Goal: Task Accomplishment & Management: Use online tool/utility

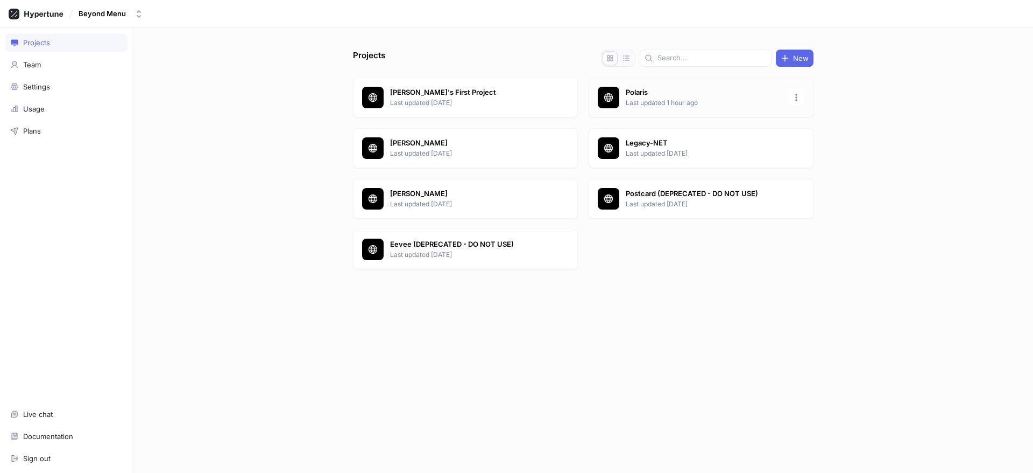
click at [627, 98] on p "Last updated 1 hour ago" at bounding box center [704, 103] width 156 height 10
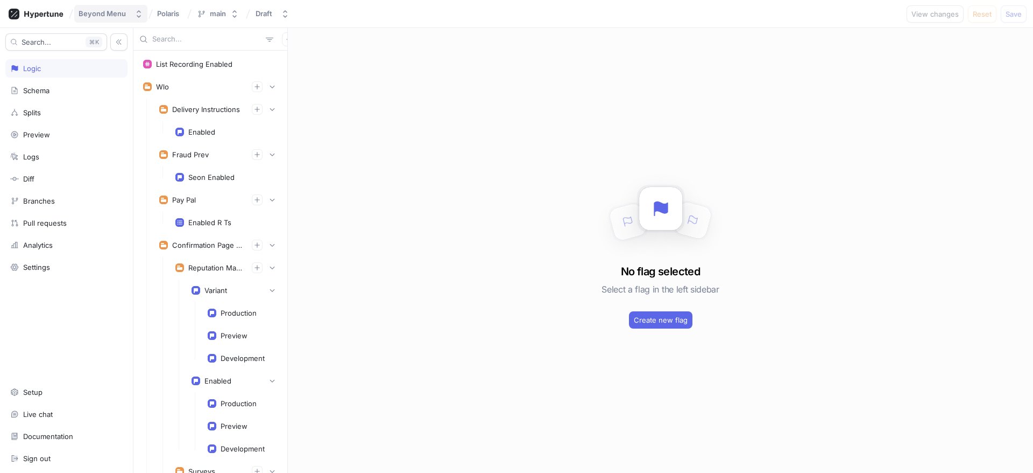
click at [132, 9] on button "Beyond Menu" at bounding box center [110, 14] width 73 height 18
click at [168, 11] on span "Polaris" at bounding box center [168, 14] width 22 height 8
click at [220, 10] on div "main" at bounding box center [218, 13] width 16 height 9
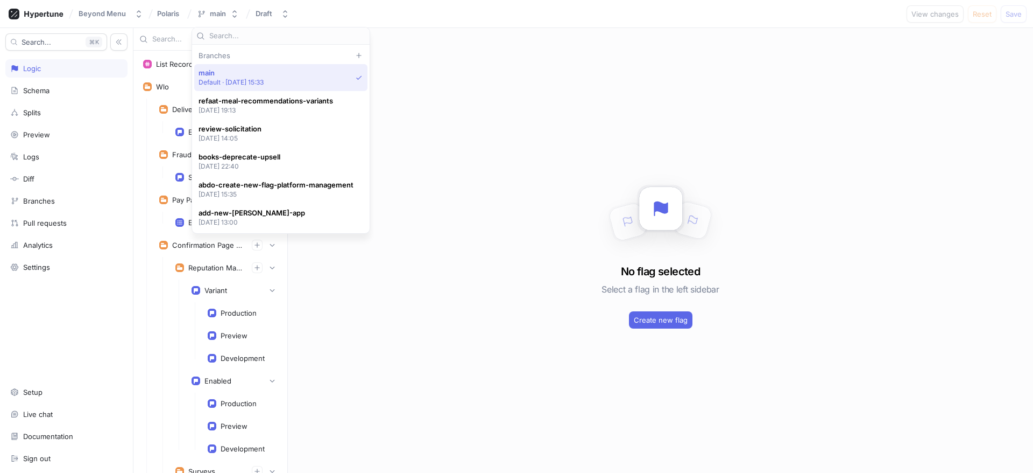
click at [209, 52] on div "Branches" at bounding box center [280, 55] width 173 height 9
click at [57, 202] on div "Branches" at bounding box center [66, 200] width 112 height 9
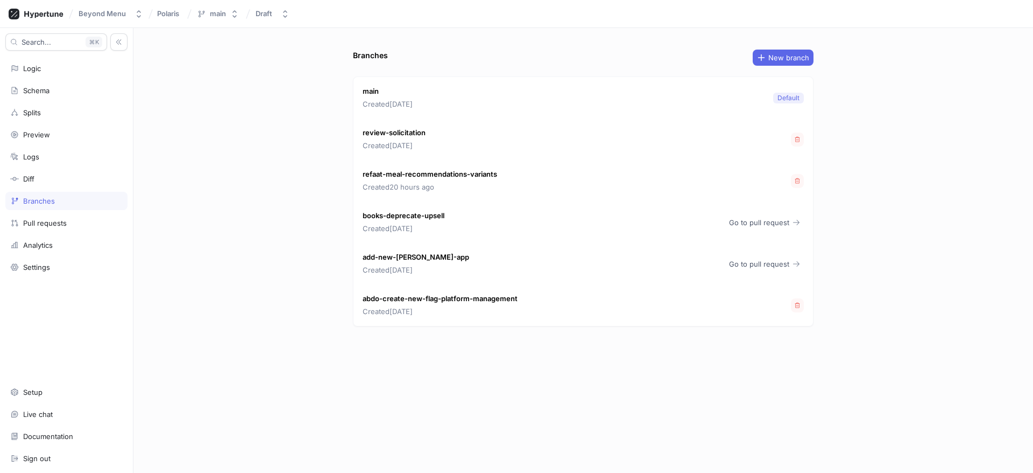
click at [790, 139] on div "review-solicitation Created [DATE]" at bounding box center [584, 138] width 460 height 41
click at [796, 140] on icon "button" at bounding box center [797, 139] width 6 height 6
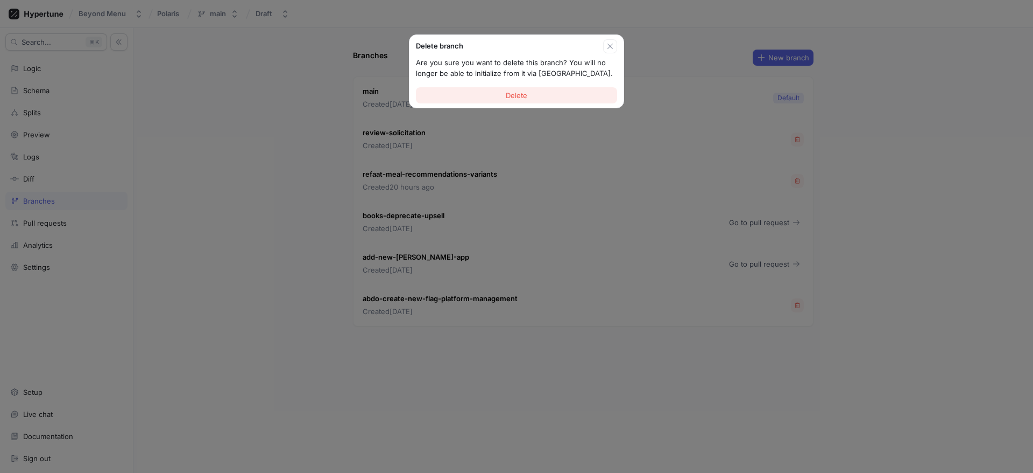
click at [565, 100] on button "Delete" at bounding box center [516, 95] width 201 height 16
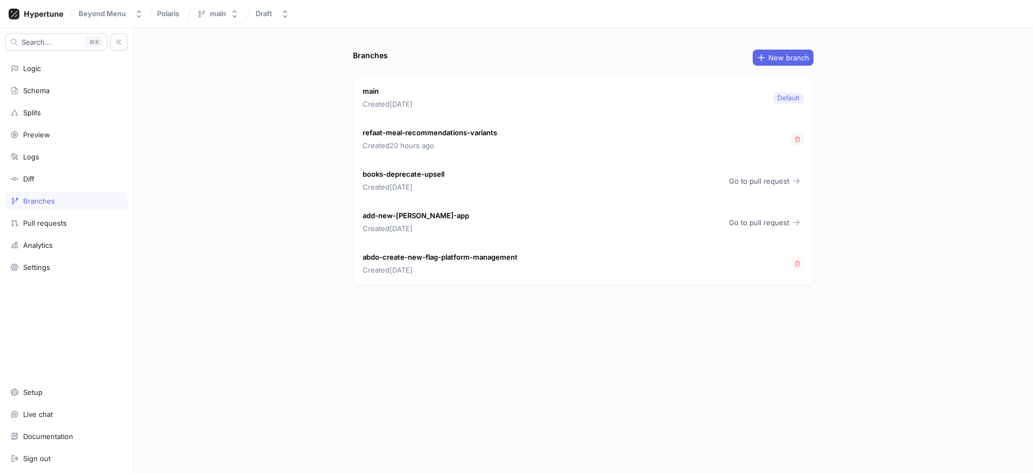
click at [410, 214] on p "add-new-[PERSON_NAME]-app" at bounding box center [416, 215] width 107 height 11
click at [743, 224] on span "Go to pull request" at bounding box center [759, 222] width 60 height 6
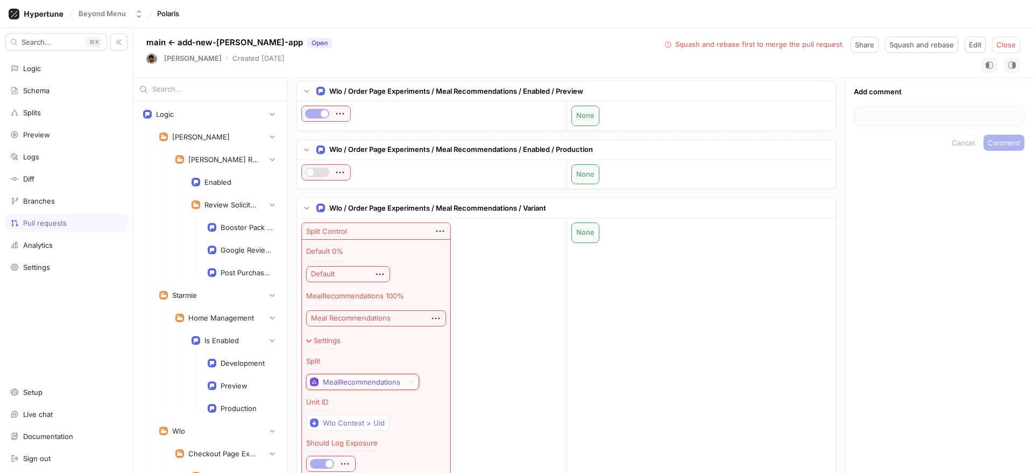
scroll to position [1772, 0]
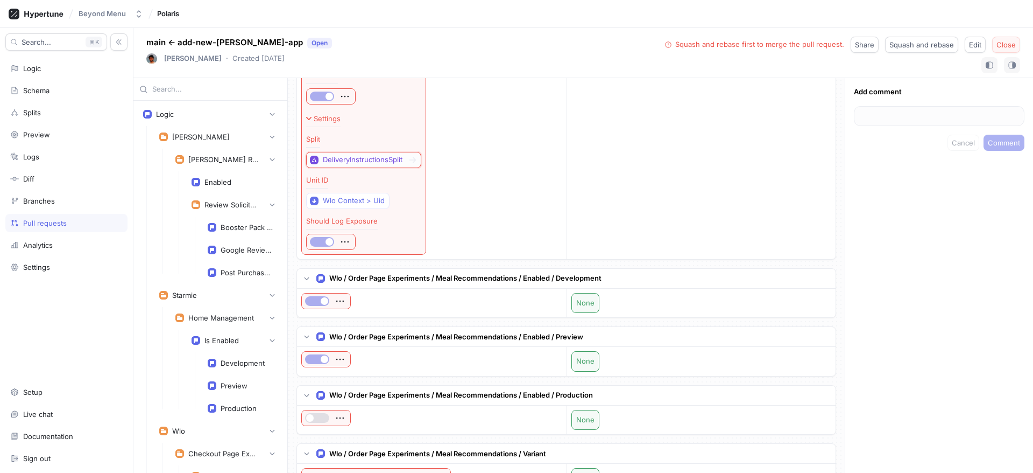
click at [1007, 41] on span "Close" at bounding box center [1006, 44] width 19 height 6
click at [55, 227] on div "Pull requests" at bounding box center [66, 223] width 122 height 18
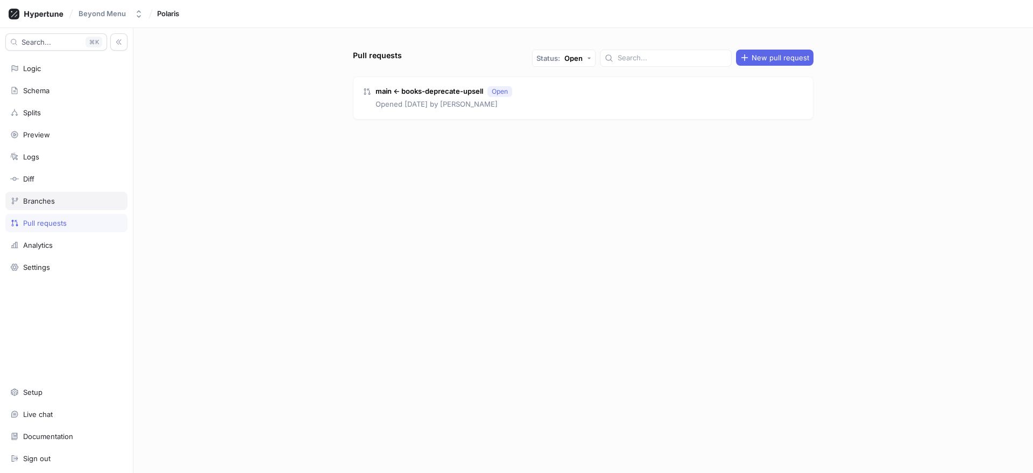
click at [69, 201] on div "Branches" at bounding box center [66, 200] width 112 height 9
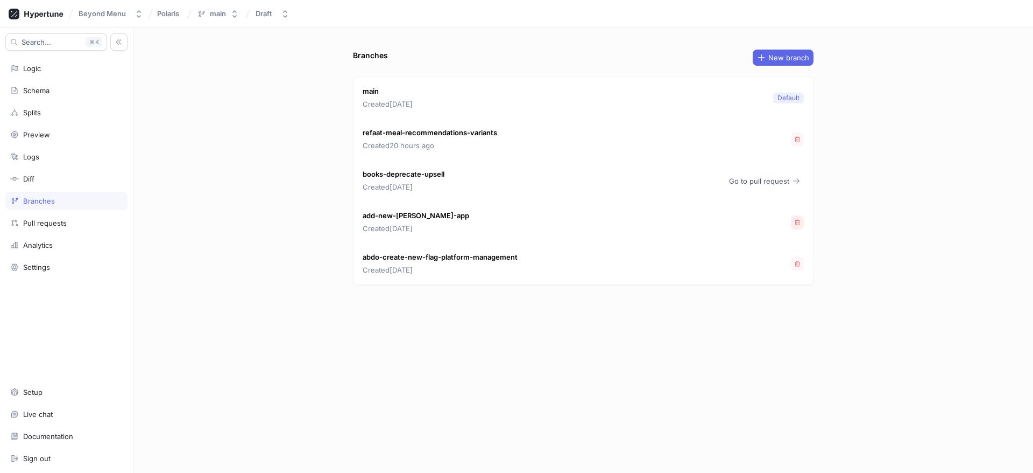
click at [793, 221] on button "button" at bounding box center [797, 222] width 13 height 14
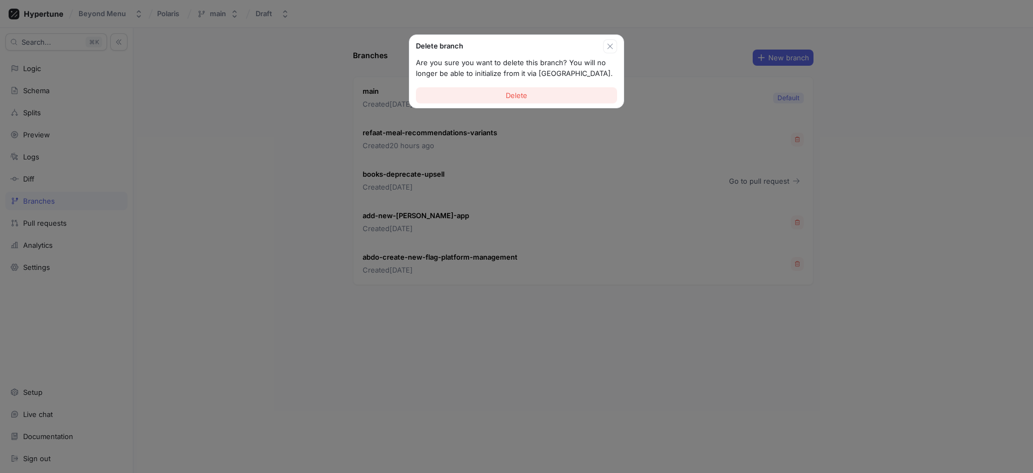
click at [551, 94] on button "Delete" at bounding box center [516, 95] width 201 height 16
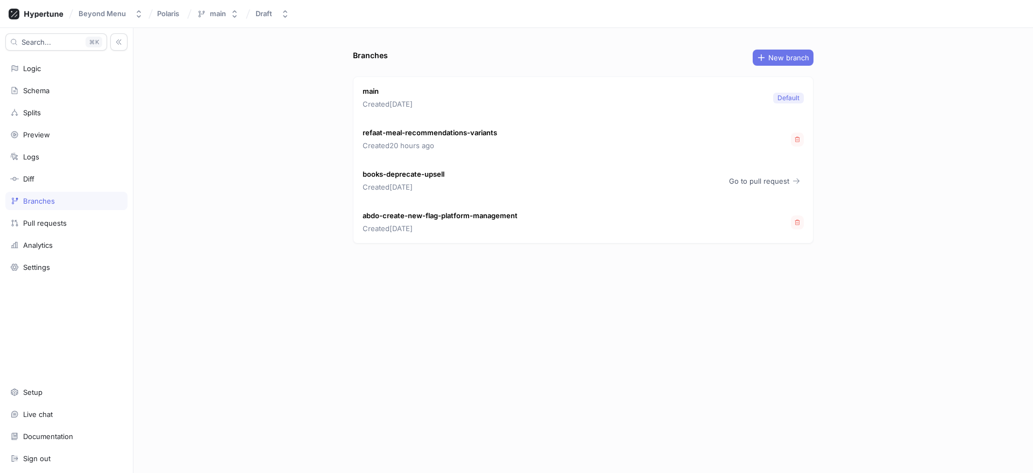
click at [787, 59] on span "New branch" at bounding box center [788, 57] width 41 height 6
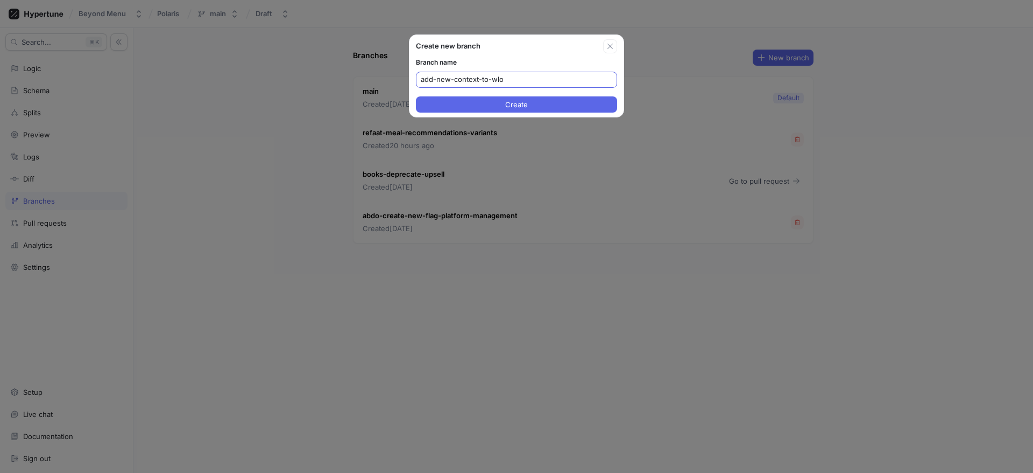
type input "add-new-context-to-wlo"
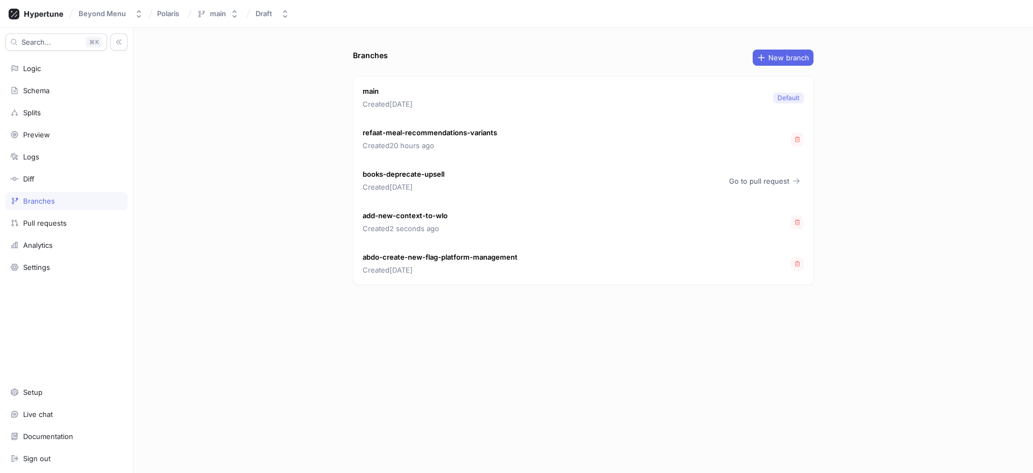
click at [401, 220] on p "add-new-context-to-wlo" at bounding box center [405, 215] width 85 height 11
click at [223, 15] on div "main" at bounding box center [218, 13] width 16 height 9
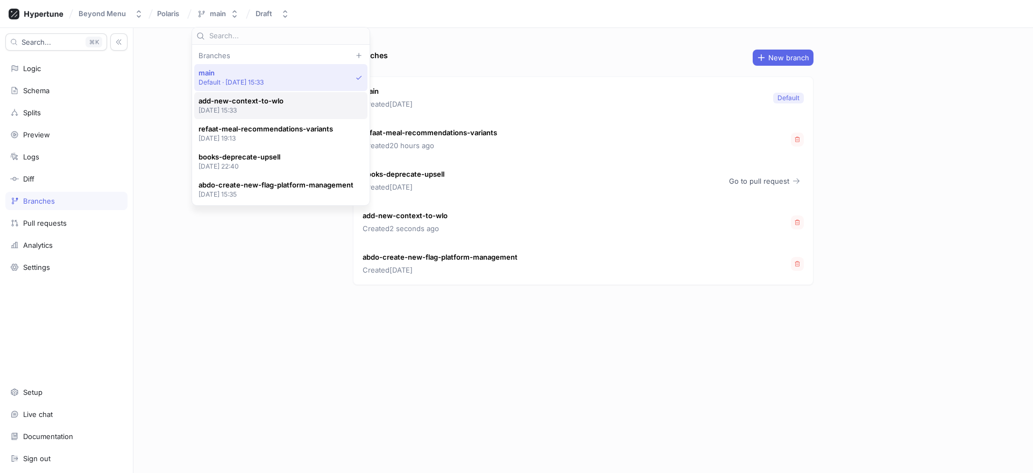
click at [259, 101] on span "add-new-context-to-wlo" at bounding box center [241, 100] width 85 height 9
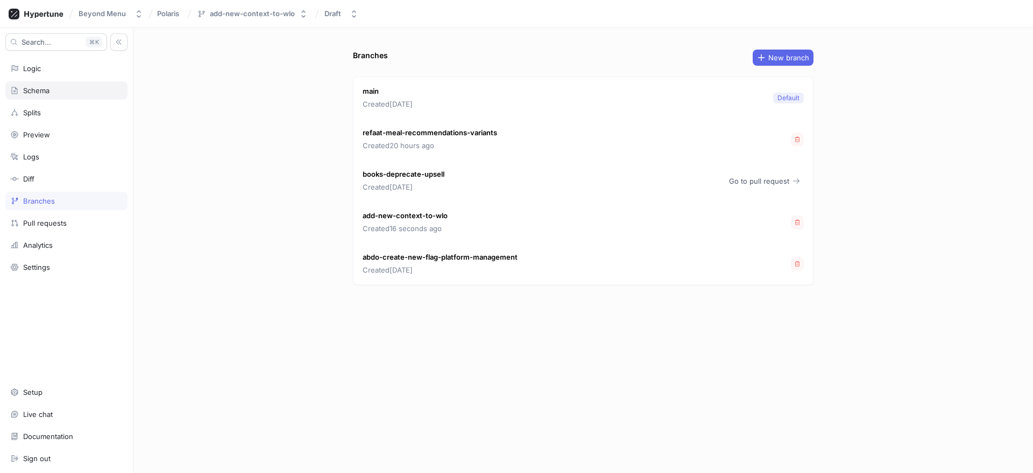
click at [38, 84] on div "Schema" at bounding box center [66, 90] width 122 height 18
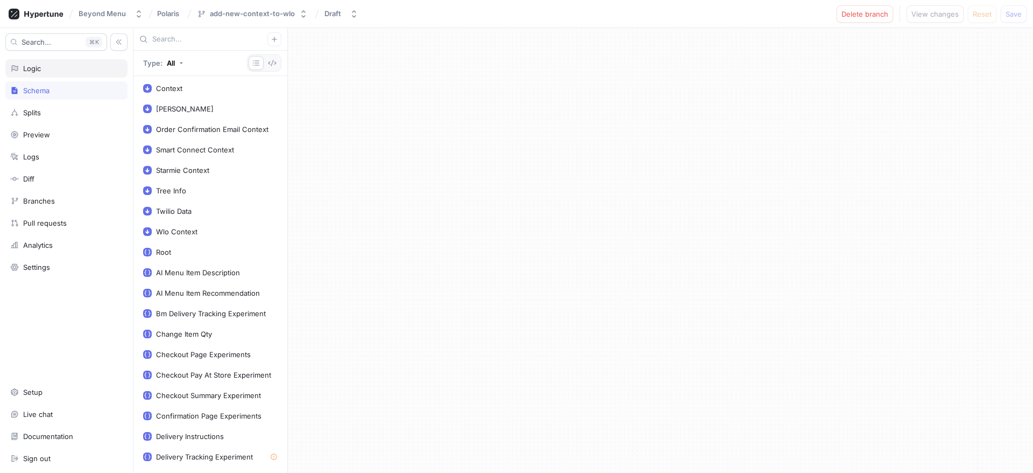
click at [43, 73] on div "Logic" at bounding box center [66, 68] width 122 height 18
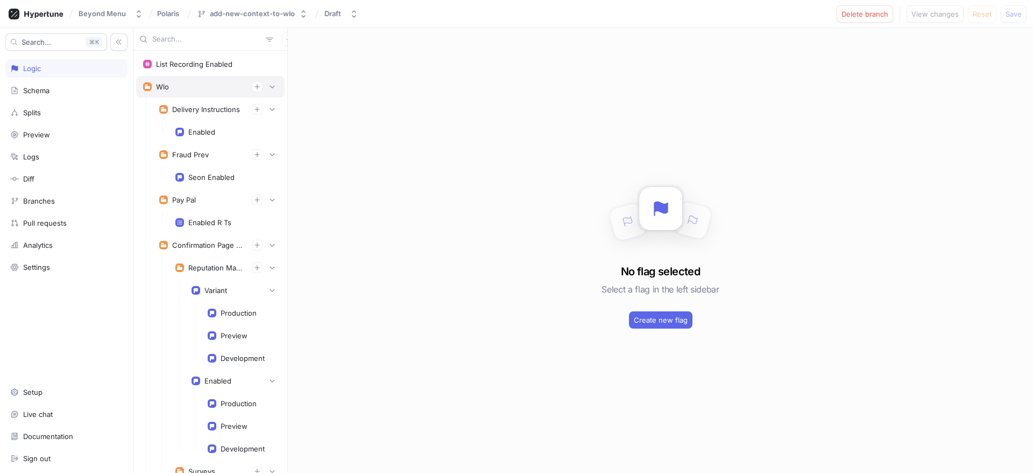
click at [216, 85] on div "Wlo" at bounding box center [210, 86] width 135 height 11
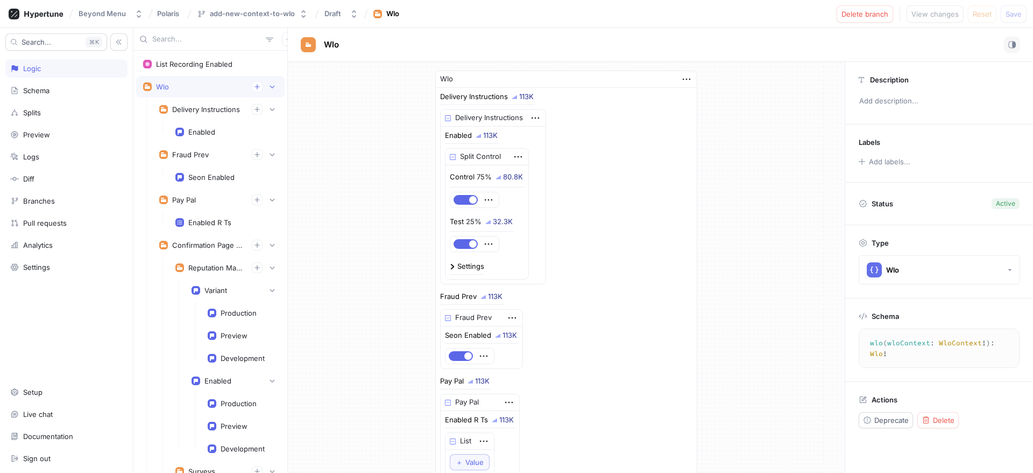
scroll to position [25, 0]
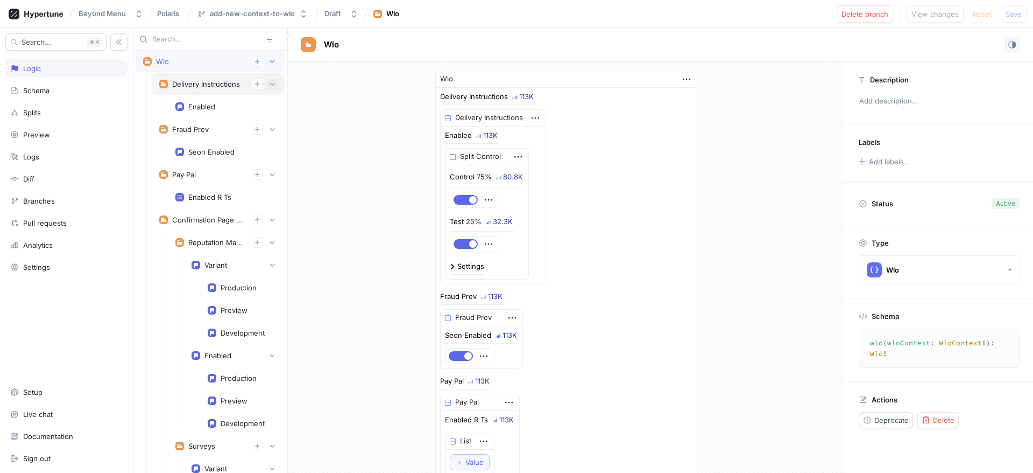
click at [269, 81] on icon "button" at bounding box center [272, 84] width 6 height 6
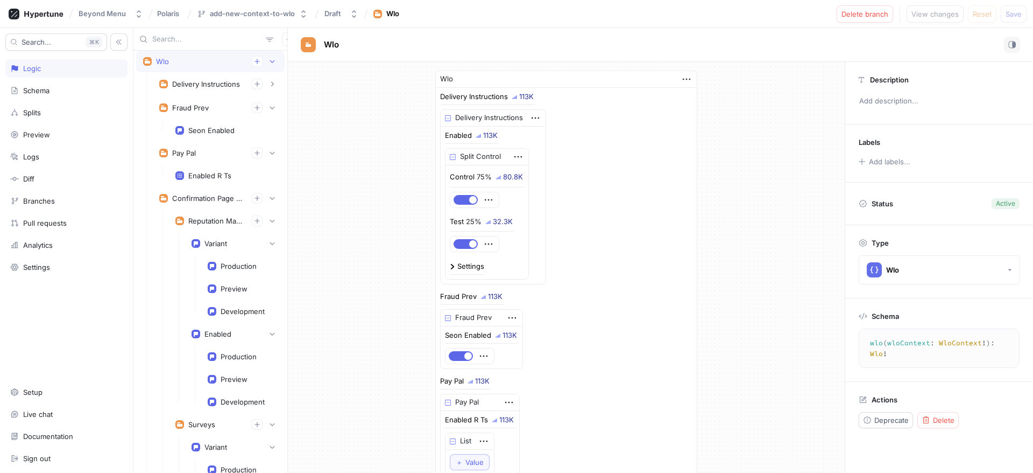
click at [223, 57] on div "Wlo" at bounding box center [210, 61] width 135 height 11
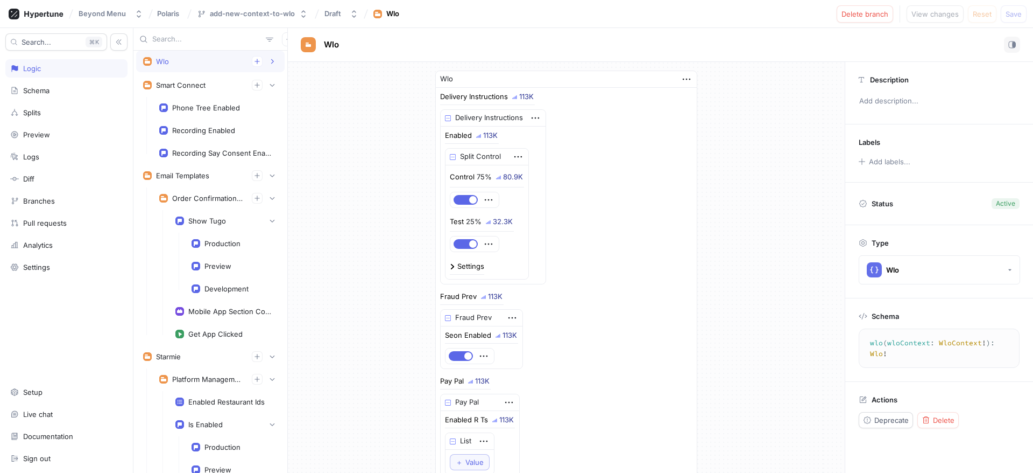
click at [937, 342] on textarea "wlo(wloContext: WloContext!): Wlo!" at bounding box center [942, 348] width 156 height 30
click at [81, 82] on div "Schema" at bounding box center [66, 90] width 122 height 18
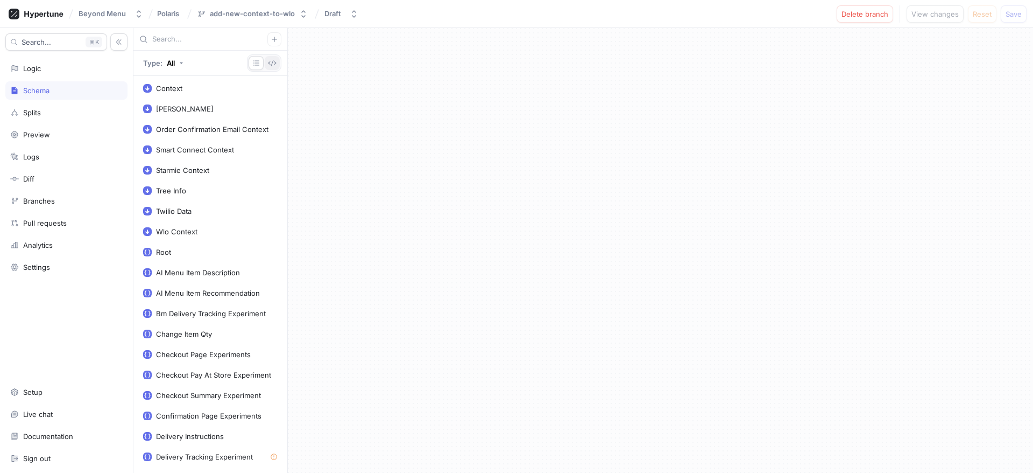
click at [269, 61] on icon "button" at bounding box center [272, 63] width 9 height 9
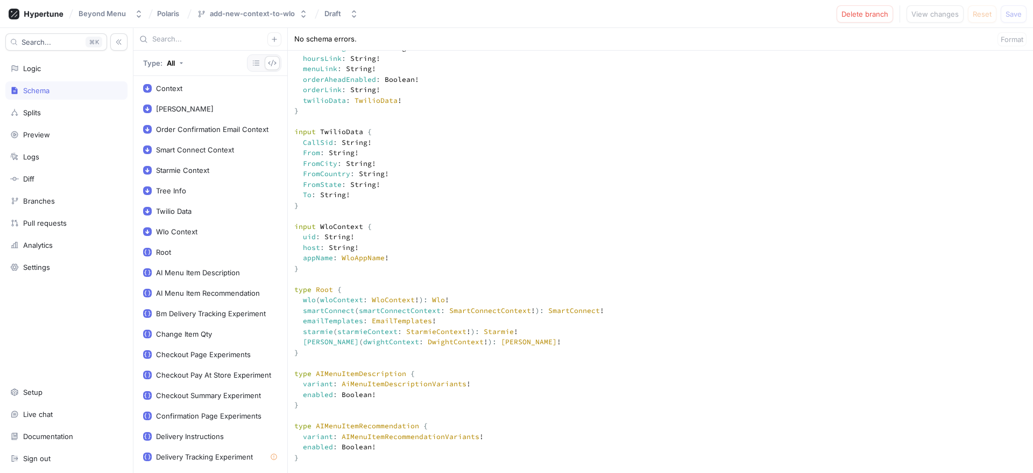
scroll to position [399, 0]
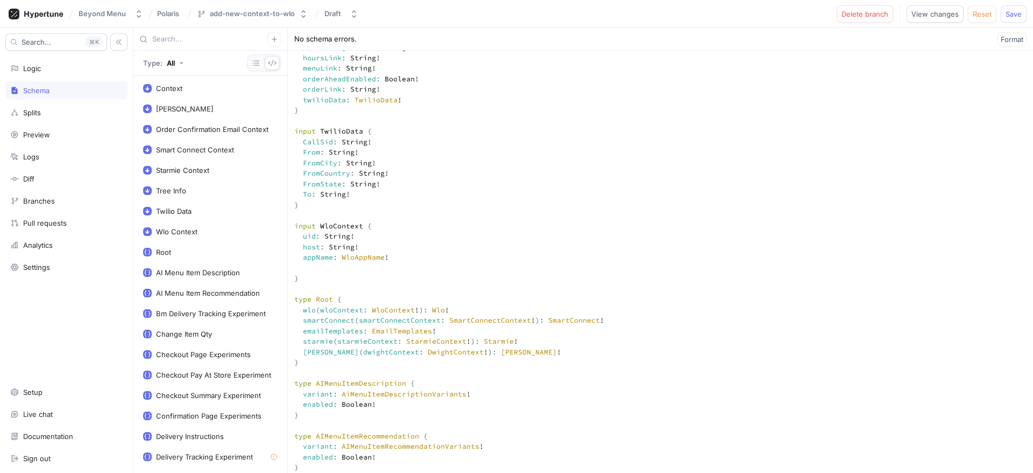
scroll to position [0, 0]
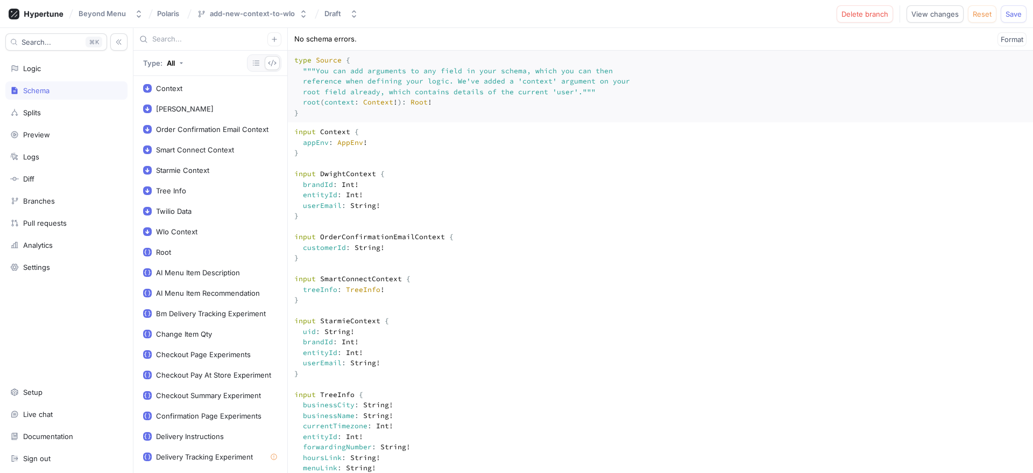
drag, startPoint x: 368, startPoint y: 214, endPoint x: 284, endPoint y: 205, distance: 84.0
click at [284, 205] on div "Type: All Context [PERSON_NAME] Context Order Confirmation Email Context Smart …" at bounding box center [583, 250] width 900 height 445
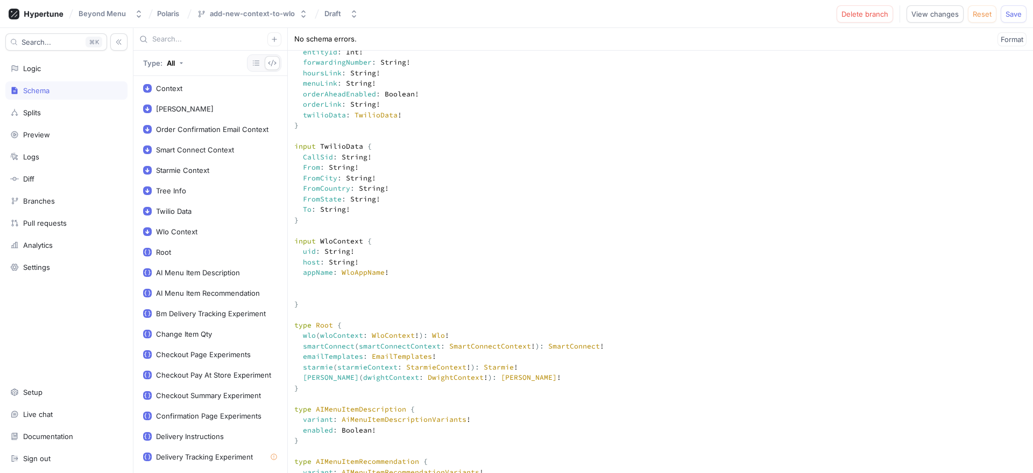
paste textarea "brandId: Int! entityId: Int!"
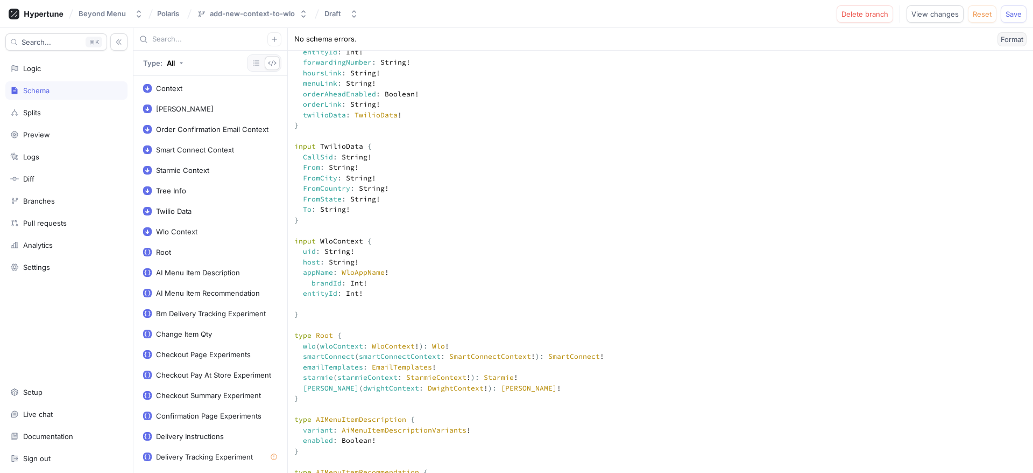
click at [1012, 41] on span "Format" at bounding box center [1012, 39] width 23 height 6
type textarea "input Context { appEnv: AppEnv! } input DwightContext { brandId: Int! entityId:…"
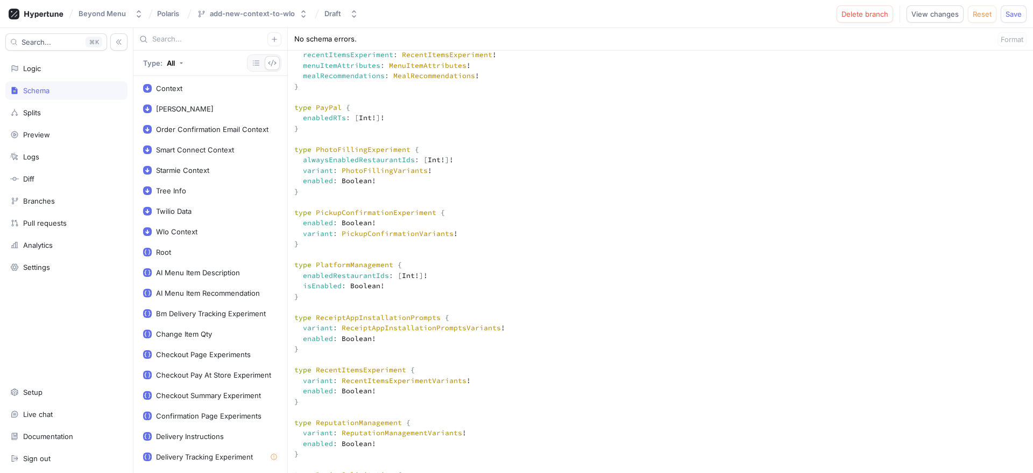
scroll to position [2456, 0]
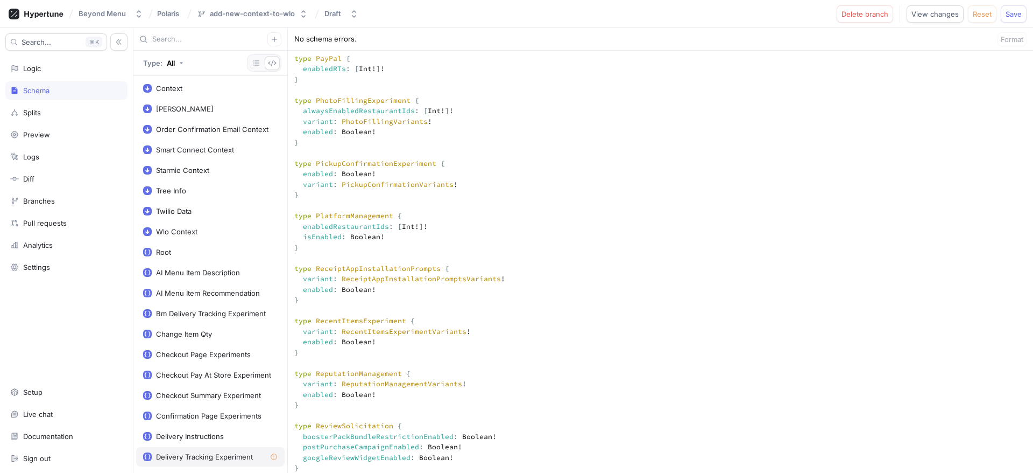
click at [223, 453] on div "Delivery Tracking Experiment" at bounding box center [204, 456] width 97 height 9
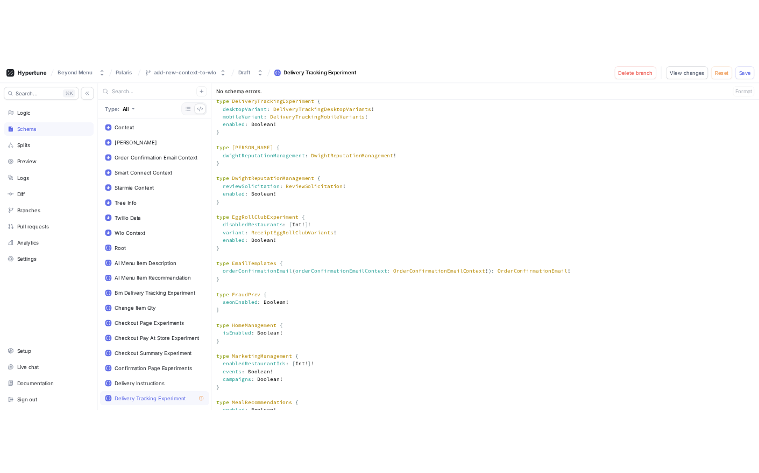
scroll to position [1295, 0]
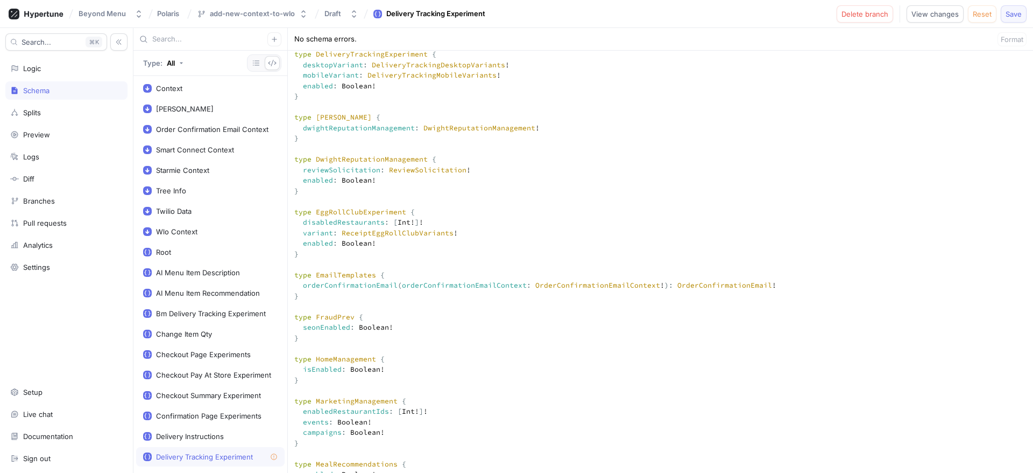
click at [1012, 13] on span "Save" at bounding box center [1014, 14] width 16 height 6
click at [51, 75] on div "Logic" at bounding box center [66, 68] width 122 height 18
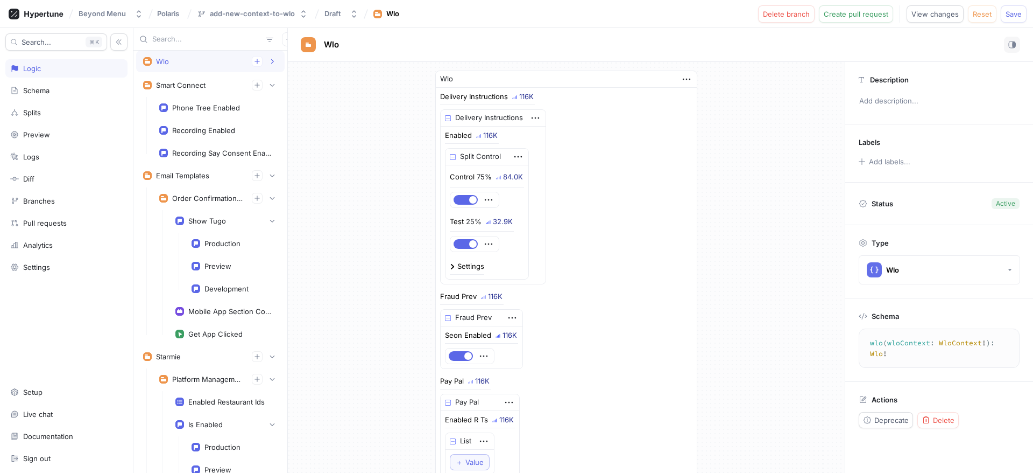
click at [422, 46] on div "Wlo" at bounding box center [661, 45] width 720 height 16
click at [216, 16] on div "add-new-context-to-wlo" at bounding box center [252, 13] width 85 height 9
